Goal: Information Seeking & Learning: Learn about a topic

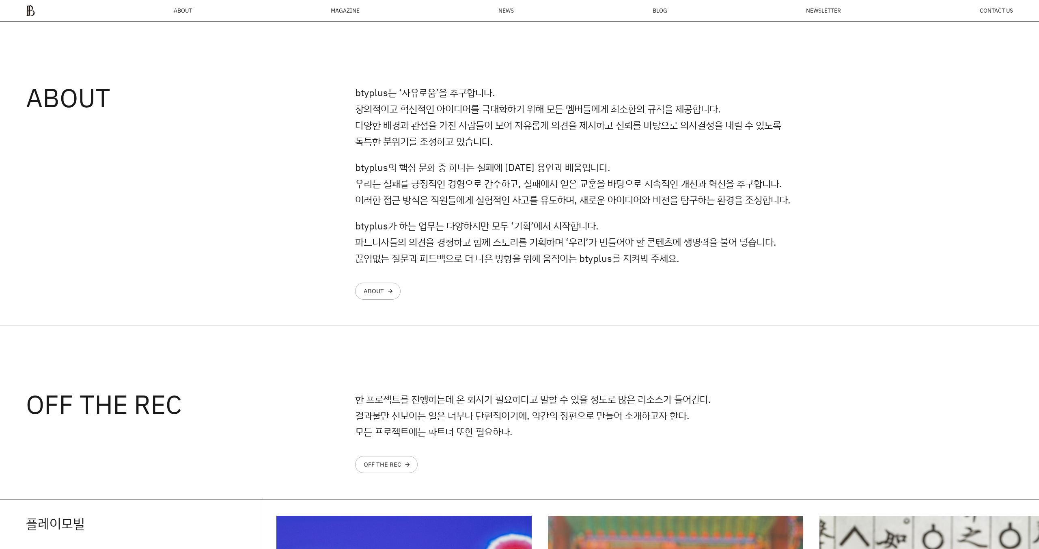
scroll to position [825, 0]
click at [355, 9] on div "MAGAZINE" at bounding box center [345, 11] width 29 height 6
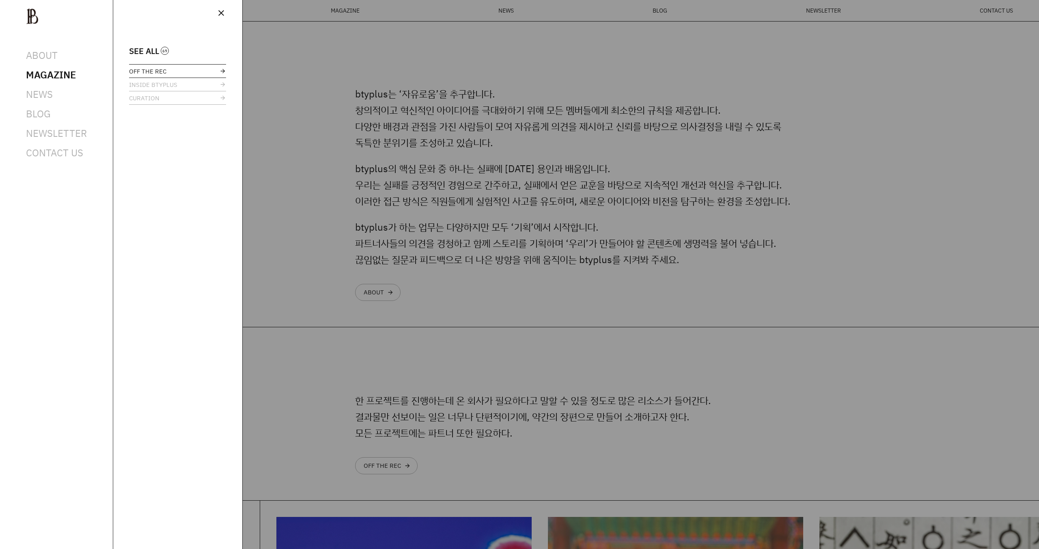
click at [166, 75] on link "OFF THE REC" at bounding box center [177, 71] width 97 height 13
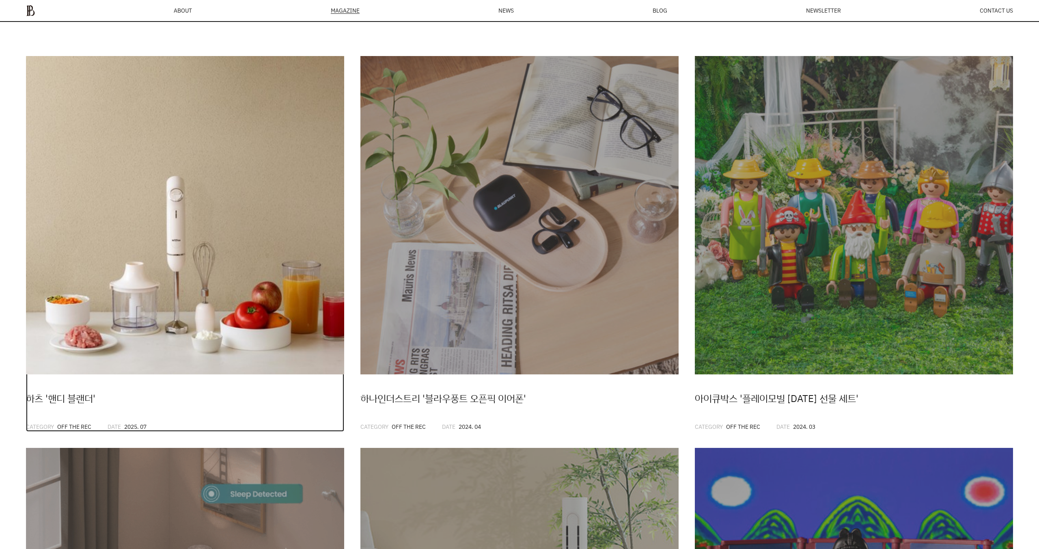
click at [254, 218] on img at bounding box center [185, 215] width 318 height 318
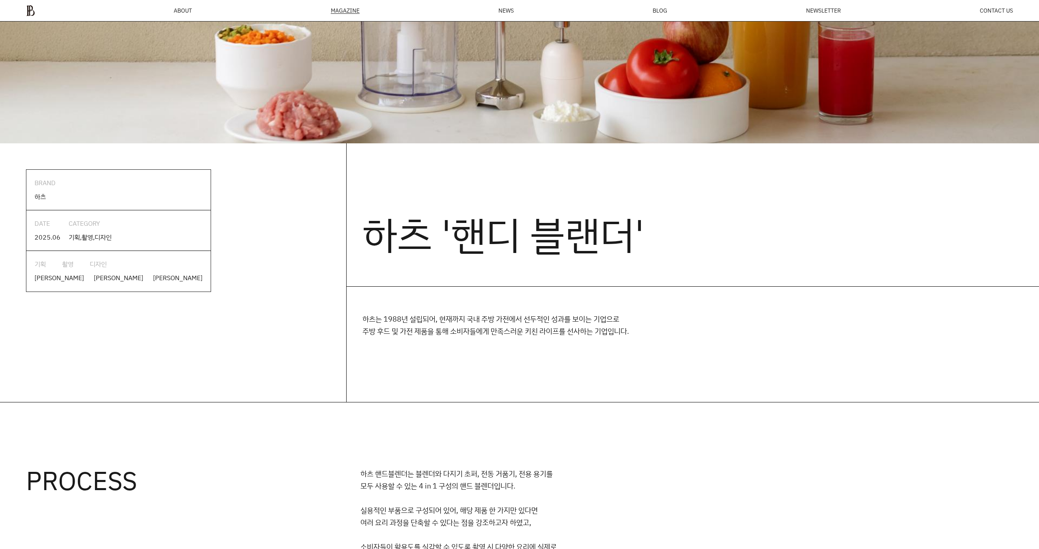
scroll to position [637, 0]
